Goal: Answer question/provide support: Share knowledge or assist other users

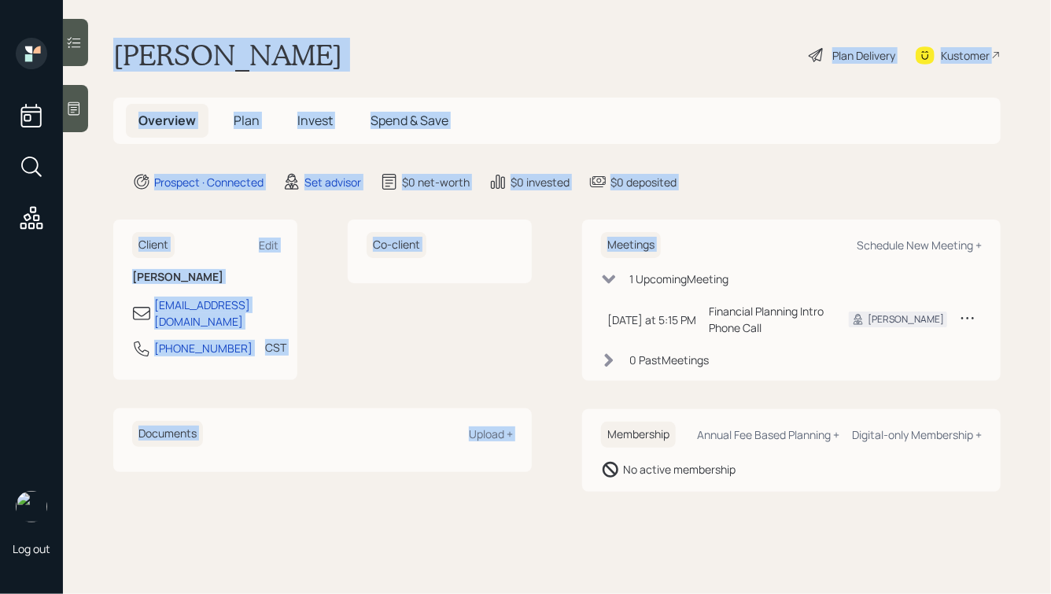
drag, startPoint x: 769, startPoint y: 193, endPoint x: 412, endPoint y: 19, distance: 396.6
click at [412, 19] on main "[PERSON_NAME] Plan Delivery Kustomer Overview Plan Invest Spend & Save Prospect…" at bounding box center [557, 297] width 988 height 594
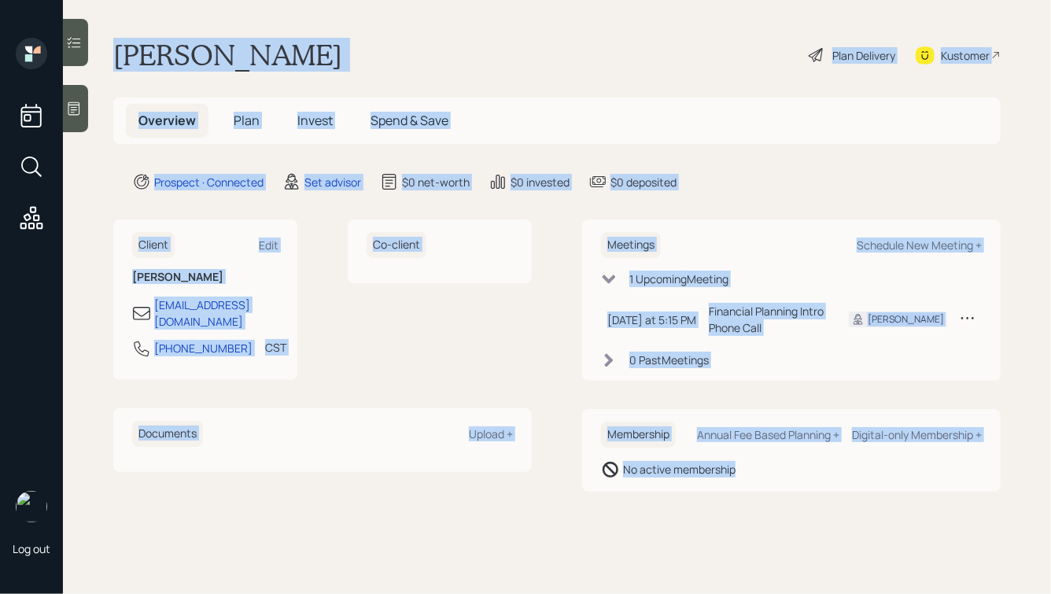
drag, startPoint x: 106, startPoint y: 38, endPoint x: 742, endPoint y: 496, distance: 783.9
click at [742, 496] on main "[PERSON_NAME] Plan Delivery Kustomer Overview Plan Invest Spend & Save Prospect…" at bounding box center [557, 297] width 988 height 594
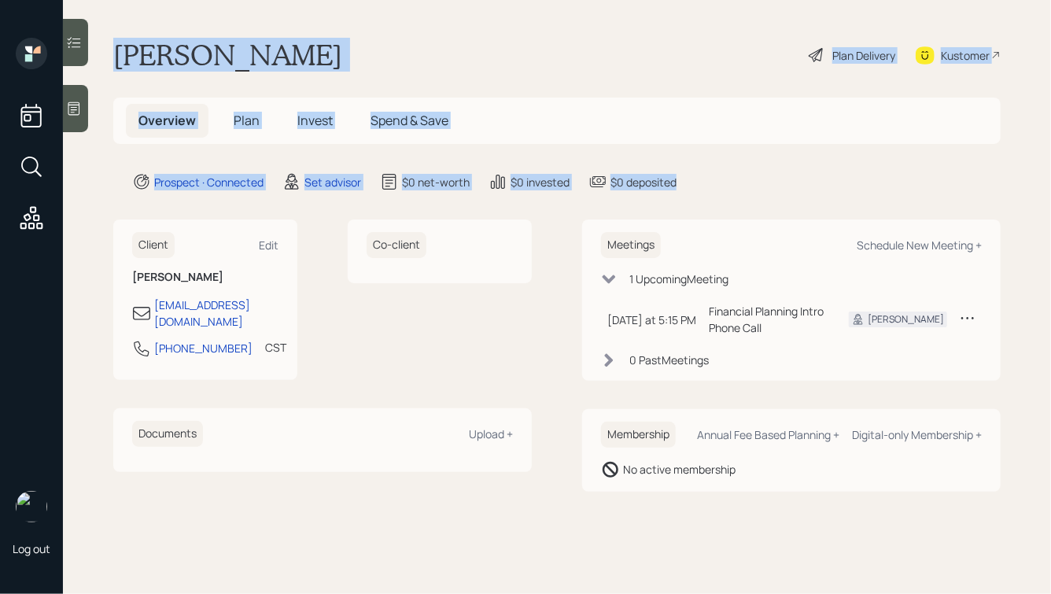
drag, startPoint x: 718, startPoint y: 189, endPoint x: 429, endPoint y: 24, distance: 332.3
click at [431, 26] on main "[PERSON_NAME] Plan Delivery Kustomer Overview Plan Invest Spend & Save Prospect…" at bounding box center [557, 297] width 988 height 594
click at [428, 24] on main "[PERSON_NAME] Plan Delivery Kustomer Overview Plan Invest Spend & Save Prospect…" at bounding box center [557, 297] width 988 height 594
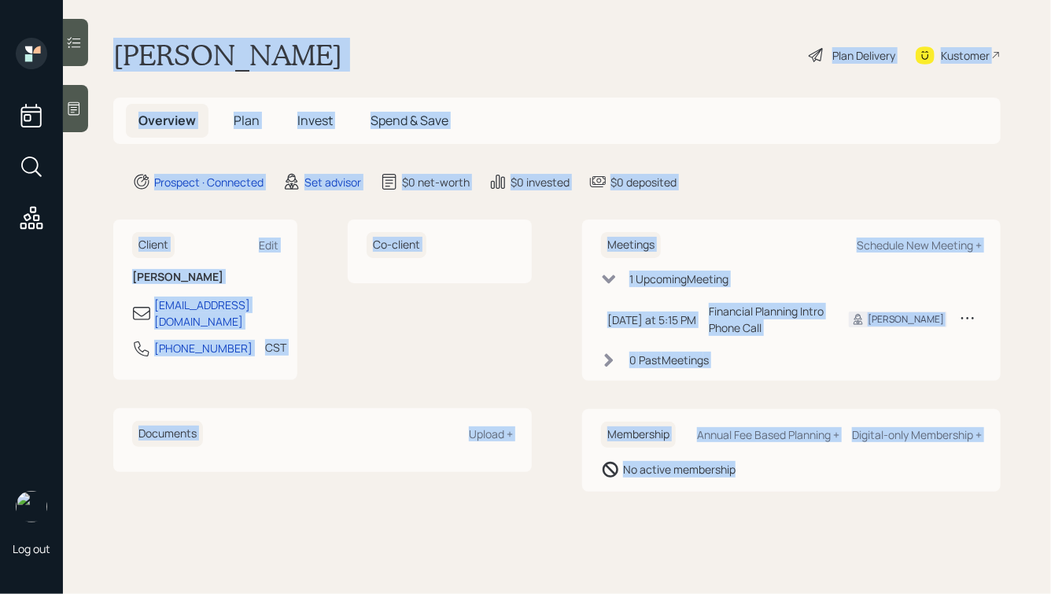
drag, startPoint x: 107, startPoint y: 47, endPoint x: 792, endPoint y: 515, distance: 829.5
click at [792, 515] on main "[PERSON_NAME] Plan Delivery Kustomer Overview Plan Invest Spend & Save Prospect…" at bounding box center [557, 297] width 988 height 594
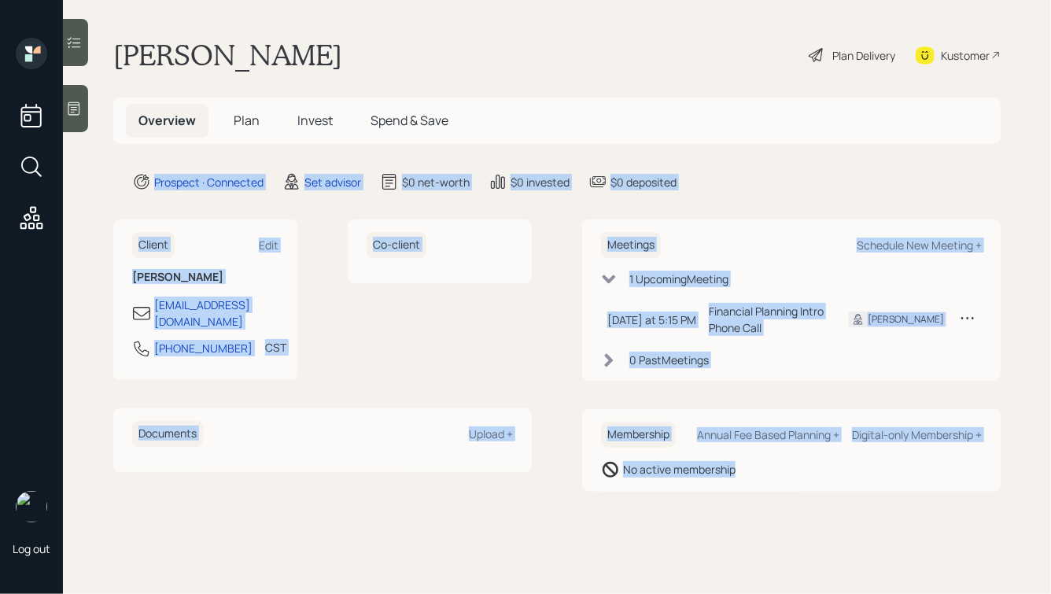
drag, startPoint x: 820, startPoint y: 515, endPoint x: 388, endPoint y: 65, distance: 623.8
click at [388, 65] on main "[PERSON_NAME] Plan Delivery Kustomer Overview Plan Invest Spend & Save Prospect…" at bounding box center [557, 297] width 988 height 594
click at [387, 65] on div "[PERSON_NAME] Plan Delivery Kustomer" at bounding box center [557, 55] width 888 height 35
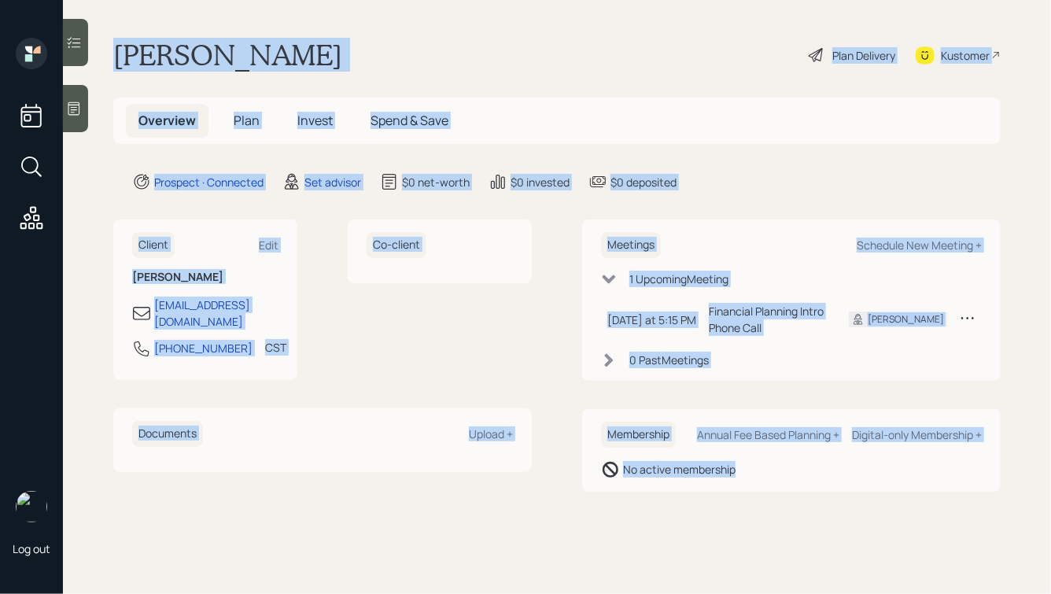
drag, startPoint x: 113, startPoint y: 54, endPoint x: 770, endPoint y: 497, distance: 792.4
click at [770, 497] on main "[PERSON_NAME] Plan Delivery Kustomer Overview Plan Invest Spend & Save Prospect…" at bounding box center [557, 297] width 988 height 594
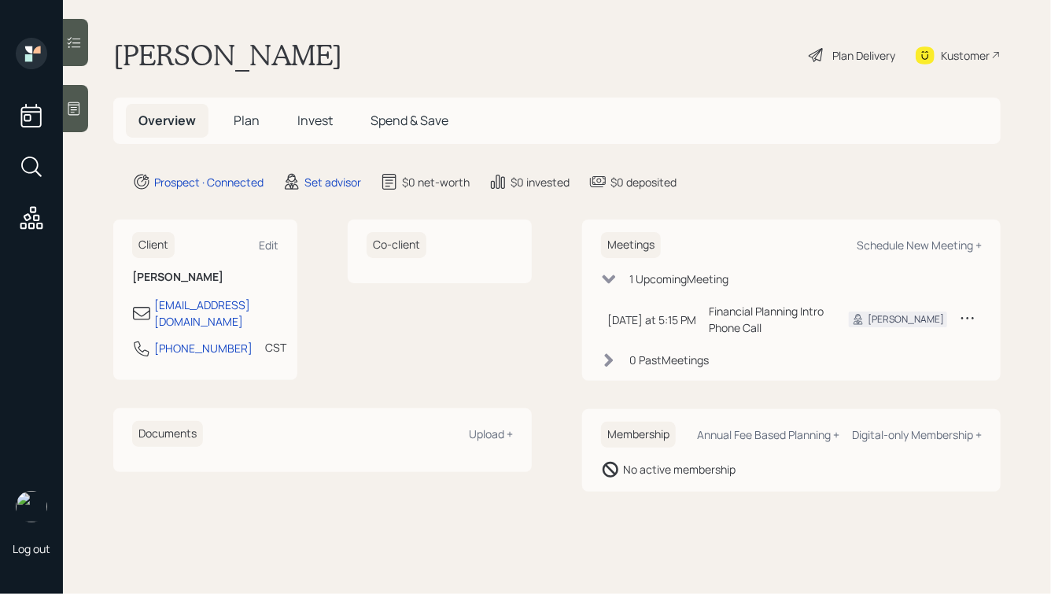
click at [80, 107] on icon at bounding box center [74, 109] width 16 height 16
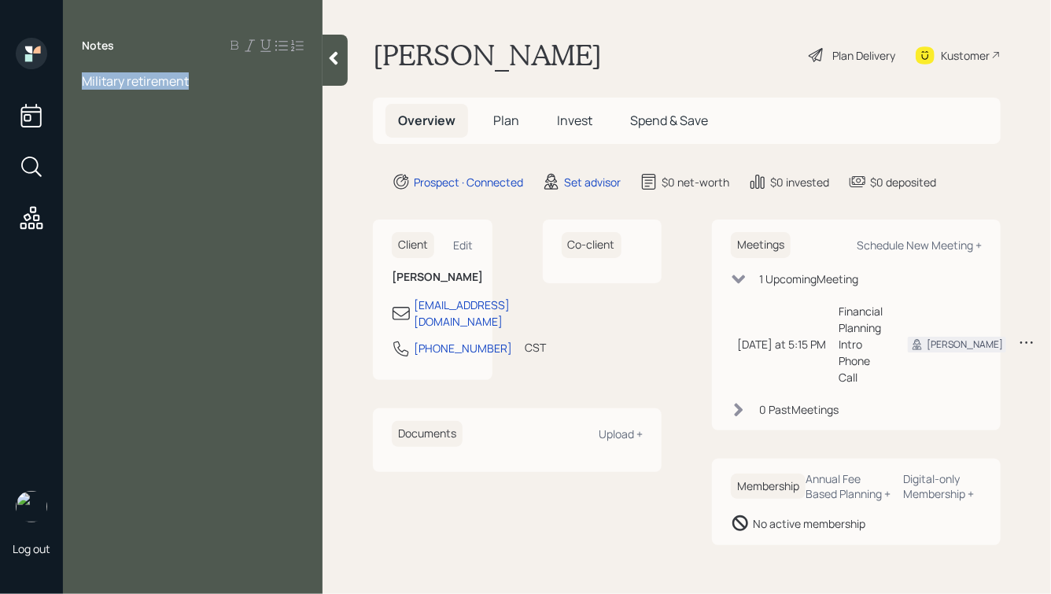
drag, startPoint x: 201, startPoint y: 87, endPoint x: 70, endPoint y: 85, distance: 130.6
click at [69, 85] on div "Military retirement" at bounding box center [193, 80] width 260 height 17
click at [83, 117] on span "401k:" at bounding box center [97, 115] width 30 height 17
click at [97, 98] on div at bounding box center [193, 98] width 222 height 17
click at [169, 151] on div "Solo 401k:" at bounding box center [193, 150] width 222 height 17
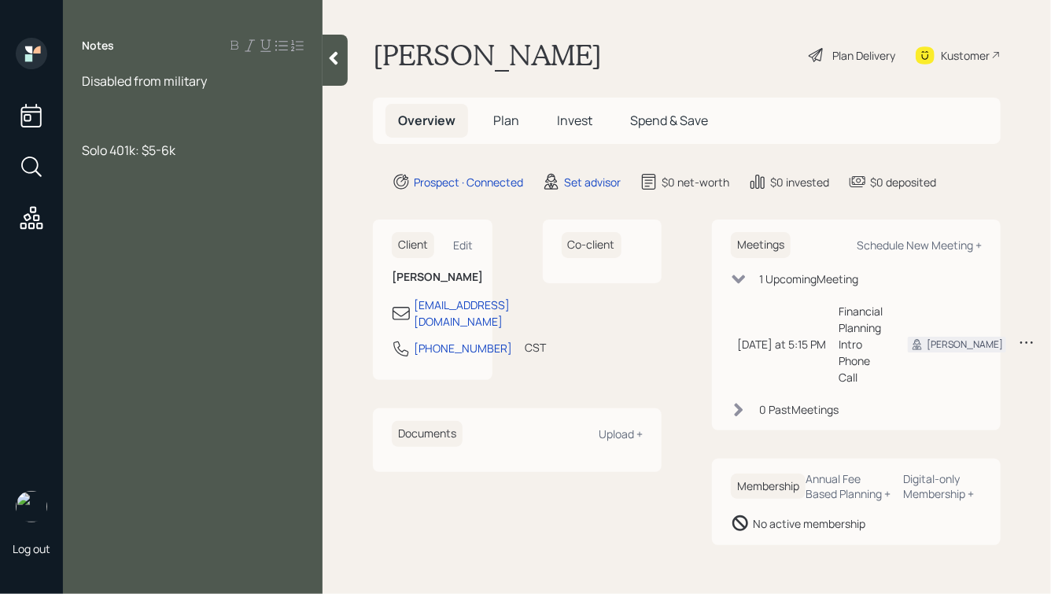
click at [109, 118] on div at bounding box center [193, 115] width 222 height 17
click at [153, 98] on div at bounding box center [193, 98] width 222 height 17
click at [186, 147] on div "[PERSON_NAME]:" at bounding box center [193, 150] width 222 height 17
click at [138, 115] on div at bounding box center [193, 115] width 222 height 17
drag, startPoint x: 83, startPoint y: 80, endPoint x: 242, endPoint y: 210, distance: 204.6
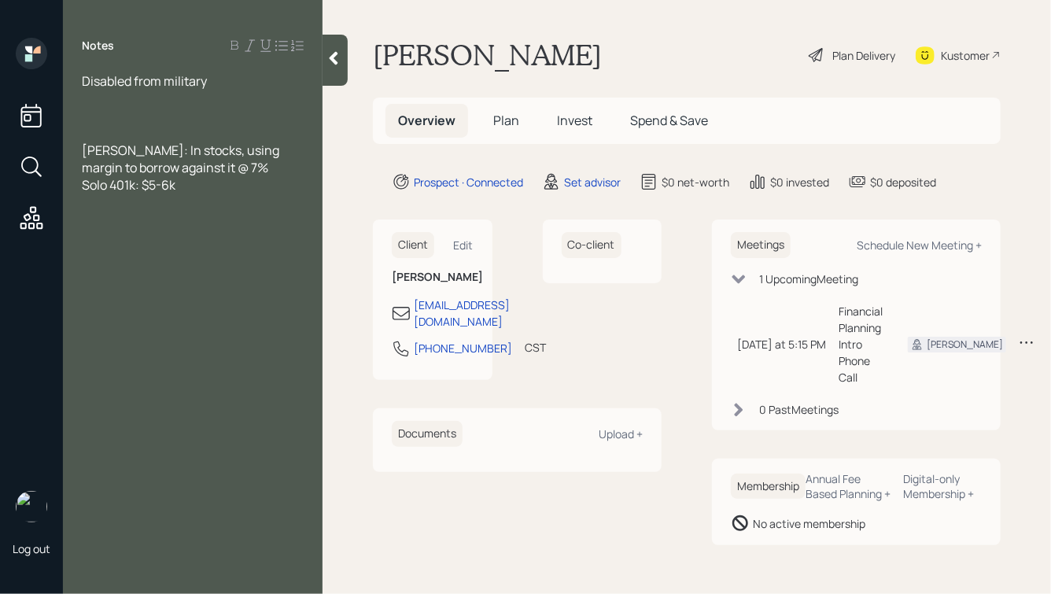
click at [242, 214] on div "Notes Disabled from military [PERSON_NAME]: In stocks, using margin to borrow a…" at bounding box center [193, 306] width 260 height 537
click at [201, 175] on span "[PERSON_NAME]: In stocks, using margin to borrow against it @ 7%" at bounding box center [182, 159] width 200 height 35
drag, startPoint x: 198, startPoint y: 189, endPoint x: 88, endPoint y: 75, distance: 158.6
click at [88, 75] on div "Disabled from military [PERSON_NAME]: In stocks, using margin to borrow against…" at bounding box center [193, 132] width 222 height 121
click at [118, 96] on div at bounding box center [193, 98] width 222 height 17
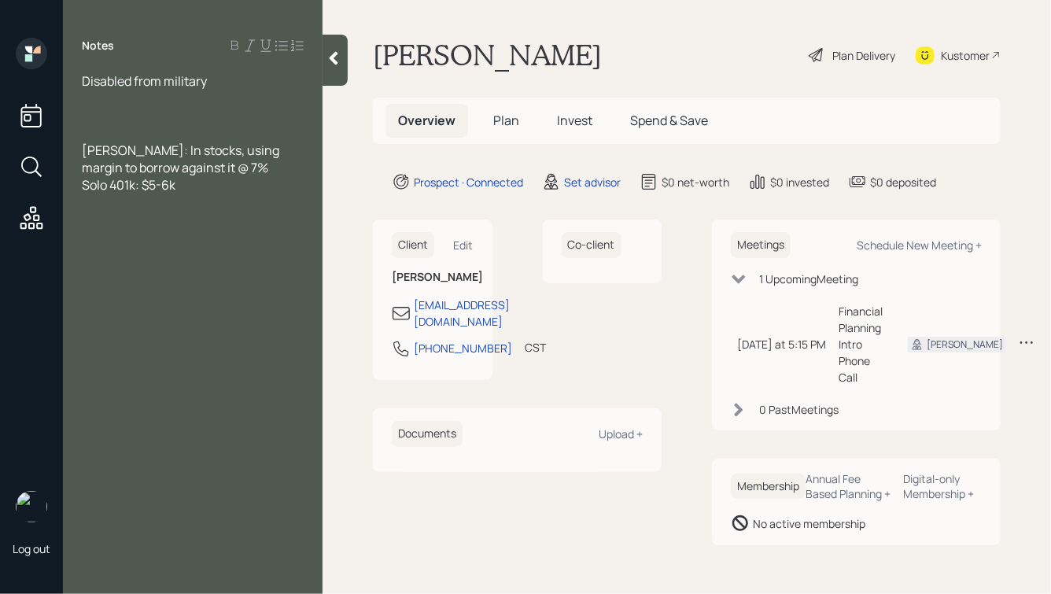
drag, startPoint x: 83, startPoint y: 79, endPoint x: 222, endPoint y: 187, distance: 176.6
click at [222, 187] on div "Disabled from military [PERSON_NAME]: In stocks, using margin to borrow against…" at bounding box center [193, 132] width 222 height 121
click at [222, 187] on div "Solo 401k: $5-6k" at bounding box center [193, 184] width 222 height 17
click at [99, 113] on div at bounding box center [193, 115] width 222 height 17
click at [196, 182] on div "Solo 401k: $5-6k" at bounding box center [193, 184] width 222 height 17
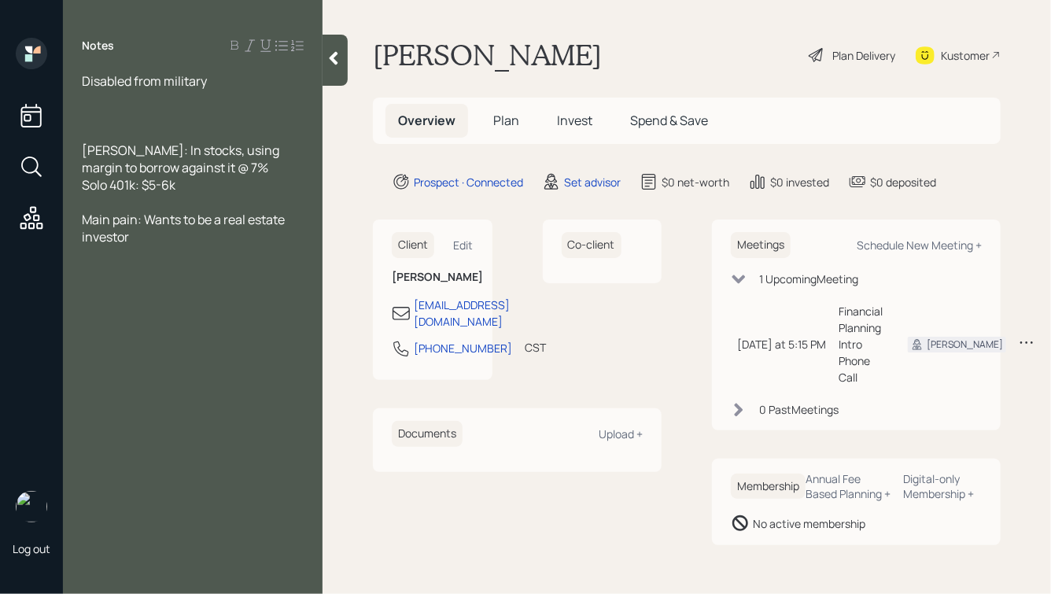
click at [138, 111] on div at bounding box center [193, 115] width 222 height 17
click at [82, 79] on span "Disabled from military" at bounding box center [144, 80] width 125 height 17
click at [108, 118] on div at bounding box center [193, 115] width 222 height 17
drag, startPoint x: 194, startPoint y: 190, endPoint x: 101, endPoint y: 131, distance: 108.9
click at [101, 132] on div "59, Disabled from military [PERSON_NAME]: In stocks, using margin to borrow aga…" at bounding box center [193, 158] width 222 height 173
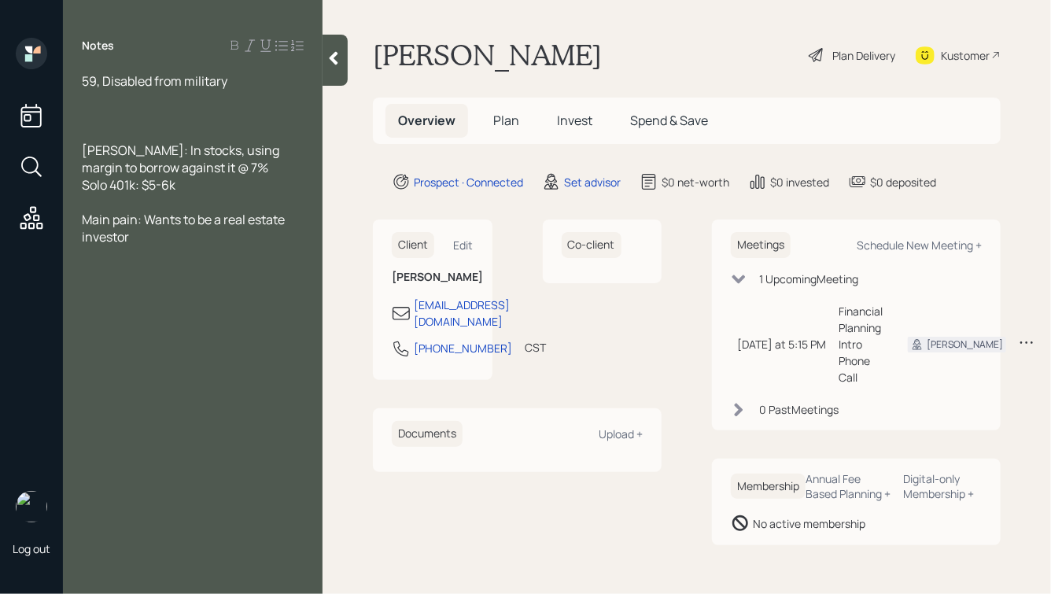
click at [101, 131] on div at bounding box center [193, 132] width 222 height 17
click at [101, 116] on div at bounding box center [193, 115] width 222 height 17
click at [256, 171] on div "[PERSON_NAME]: In stocks, using margin to borrow against it @ 7%" at bounding box center [193, 159] width 222 height 35
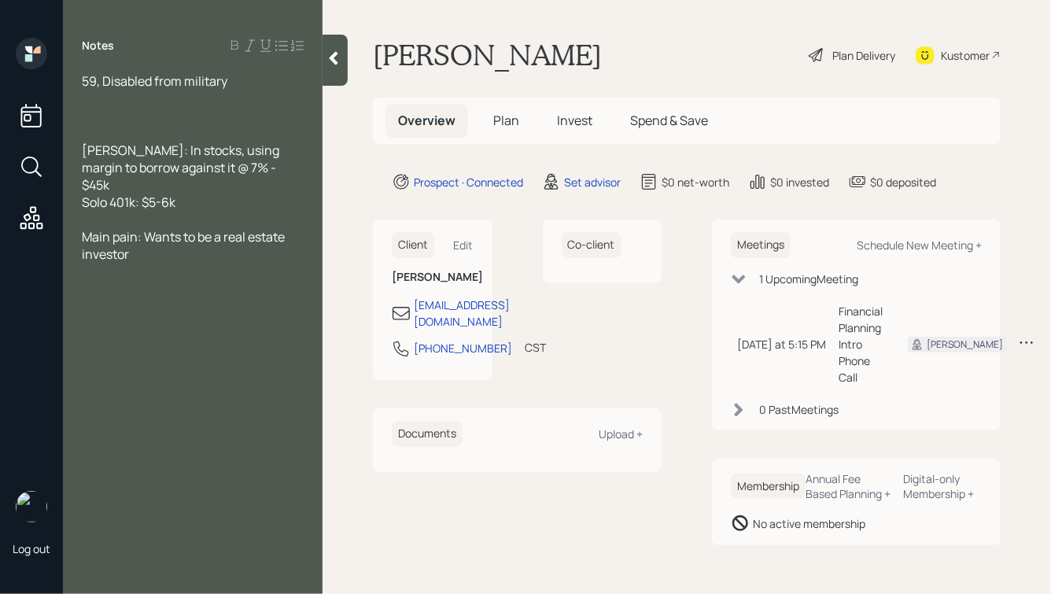
click at [273, 170] on div "[PERSON_NAME]: In stocks, using margin to borrow against it @ 7% - $45k" at bounding box center [193, 168] width 222 height 52
click at [209, 205] on div "Solo 401k: $5-6k" at bounding box center [193, 202] width 222 height 17
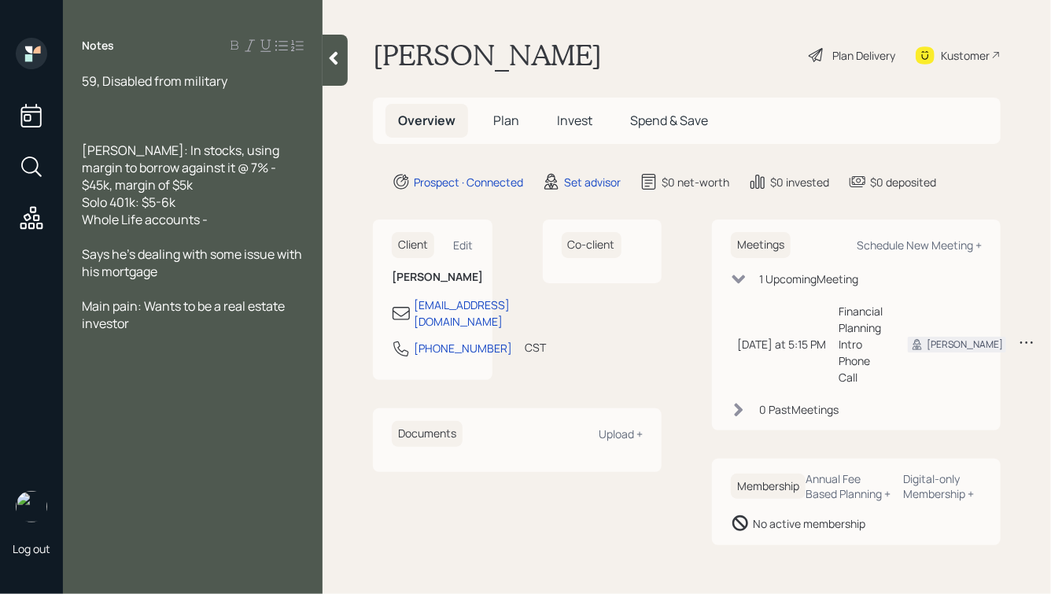
click at [164, 330] on div "Main pain: Wants to be a real estate investor" at bounding box center [193, 314] width 222 height 35
click at [325, 58] on div at bounding box center [335, 60] width 25 height 51
